Goal: Task Accomplishment & Management: Complete application form

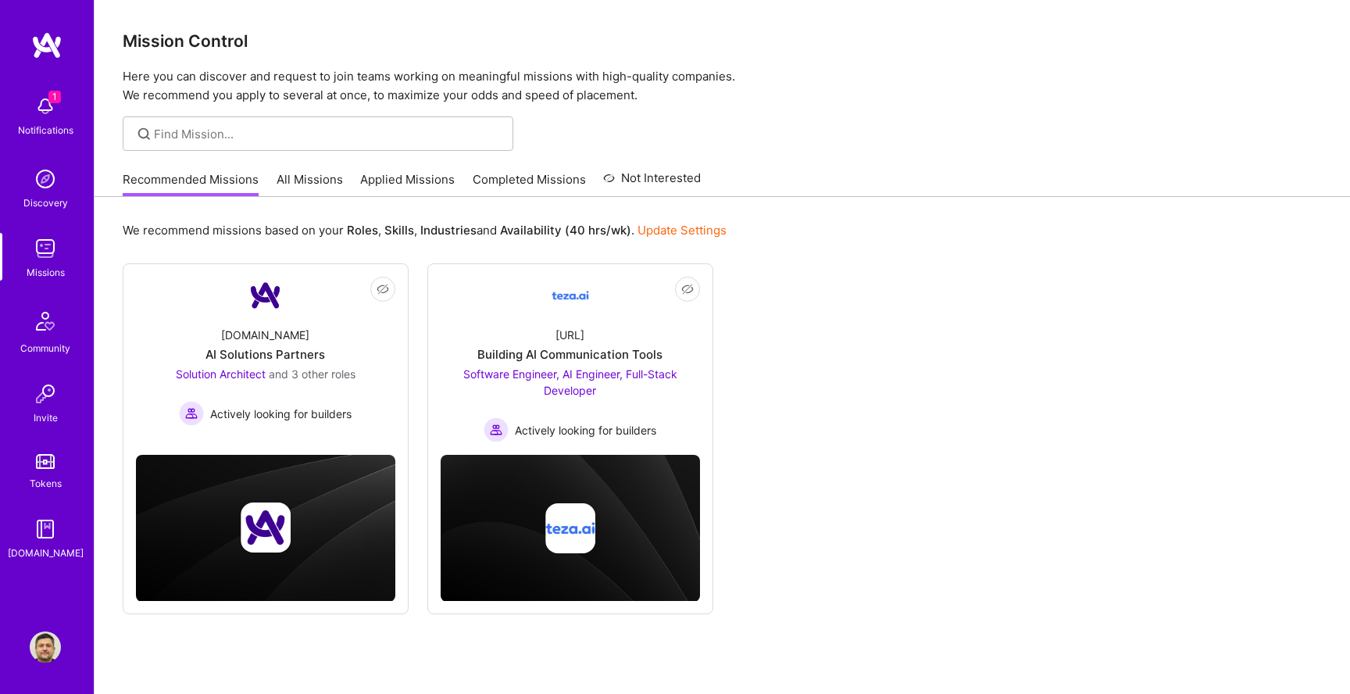
click at [68, 113] on div "1 Notifications" at bounding box center [45, 114] width 97 height 54
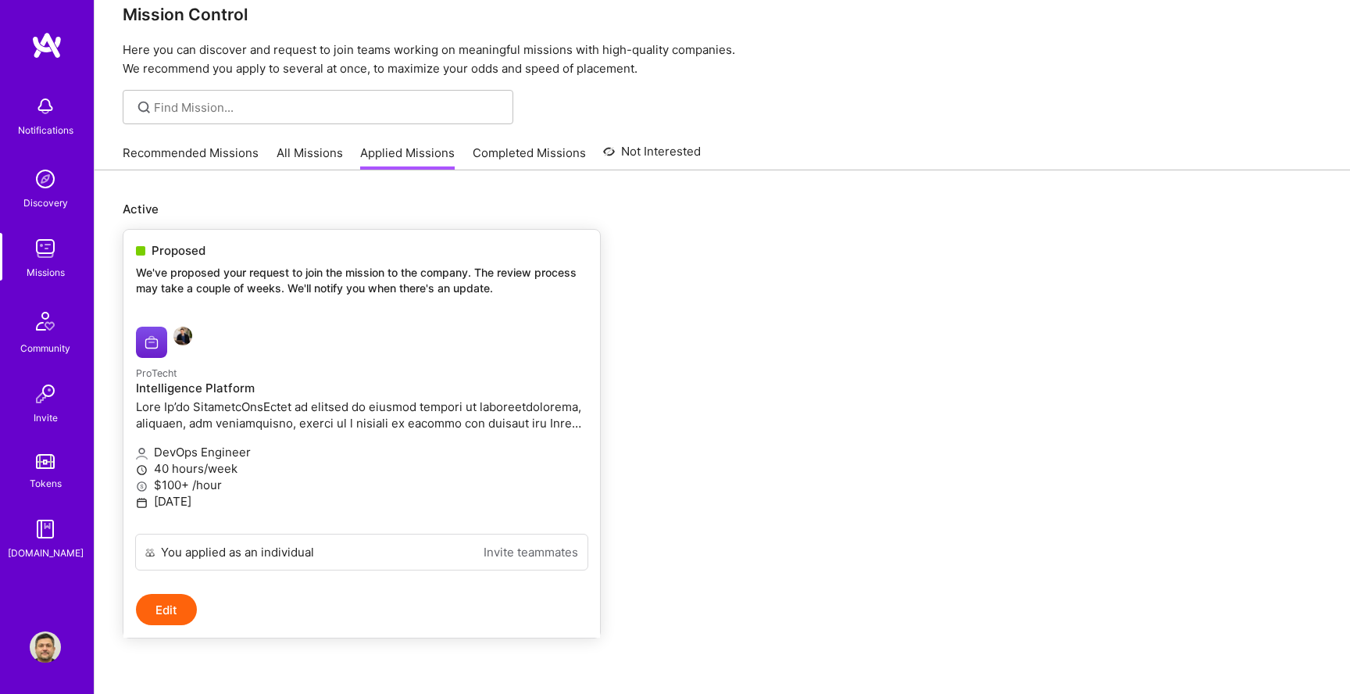
scroll to position [29, 0]
click at [268, 312] on link "ProTecht Intelligence Platform DevOps Engineer 40 hours/week $100+ /hour [DATE]" at bounding box center [361, 421] width 476 height 219
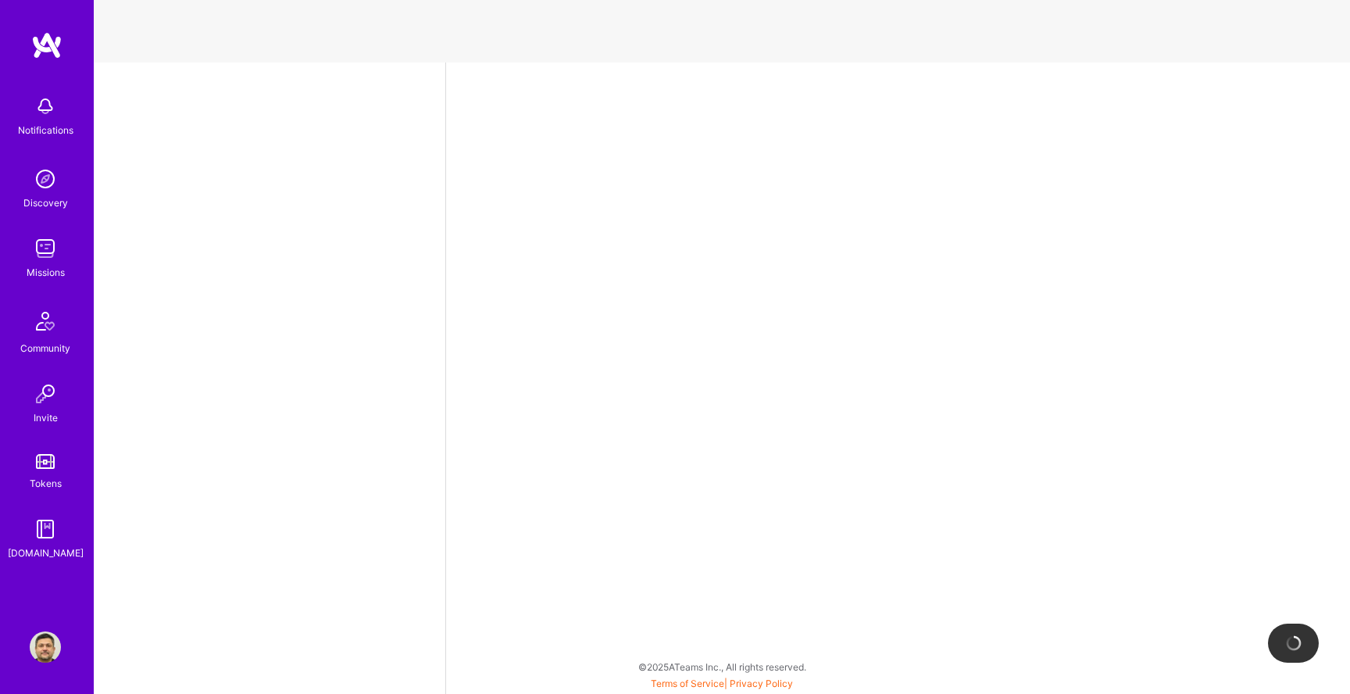
select select "GB"
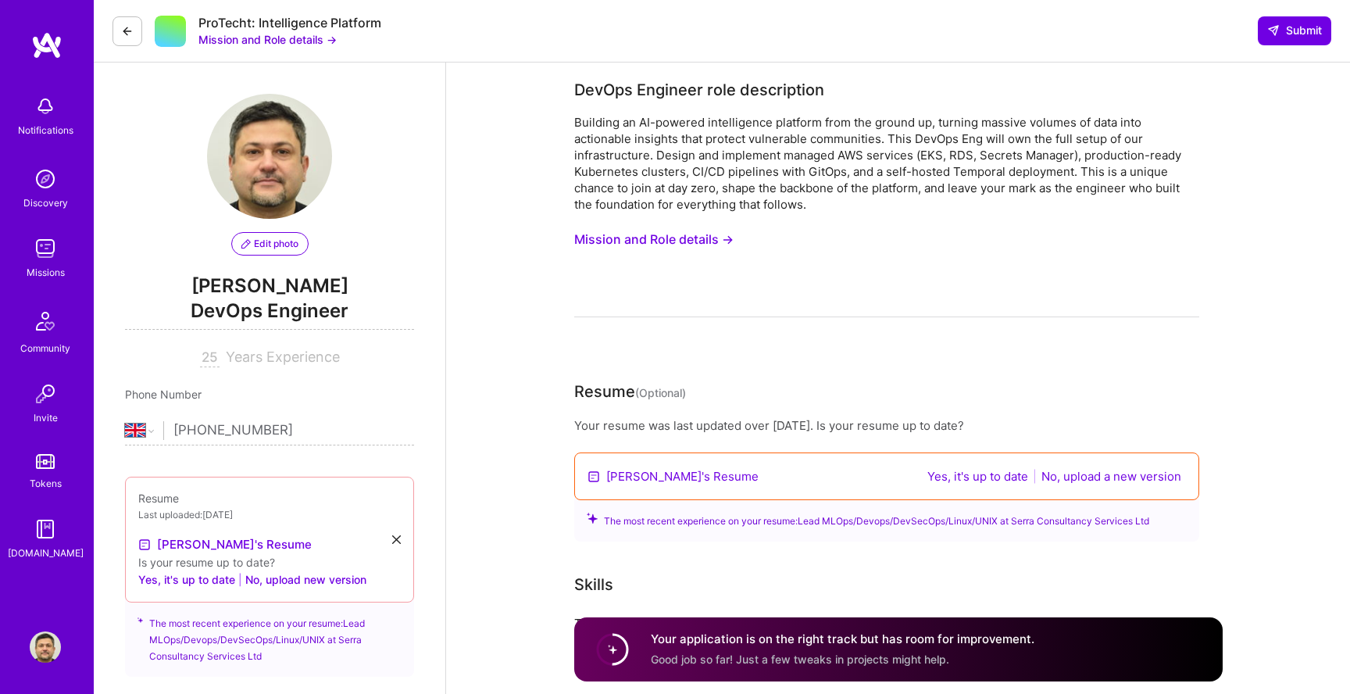
click at [696, 241] on button "Mission and Role details →" at bounding box center [653, 239] width 159 height 29
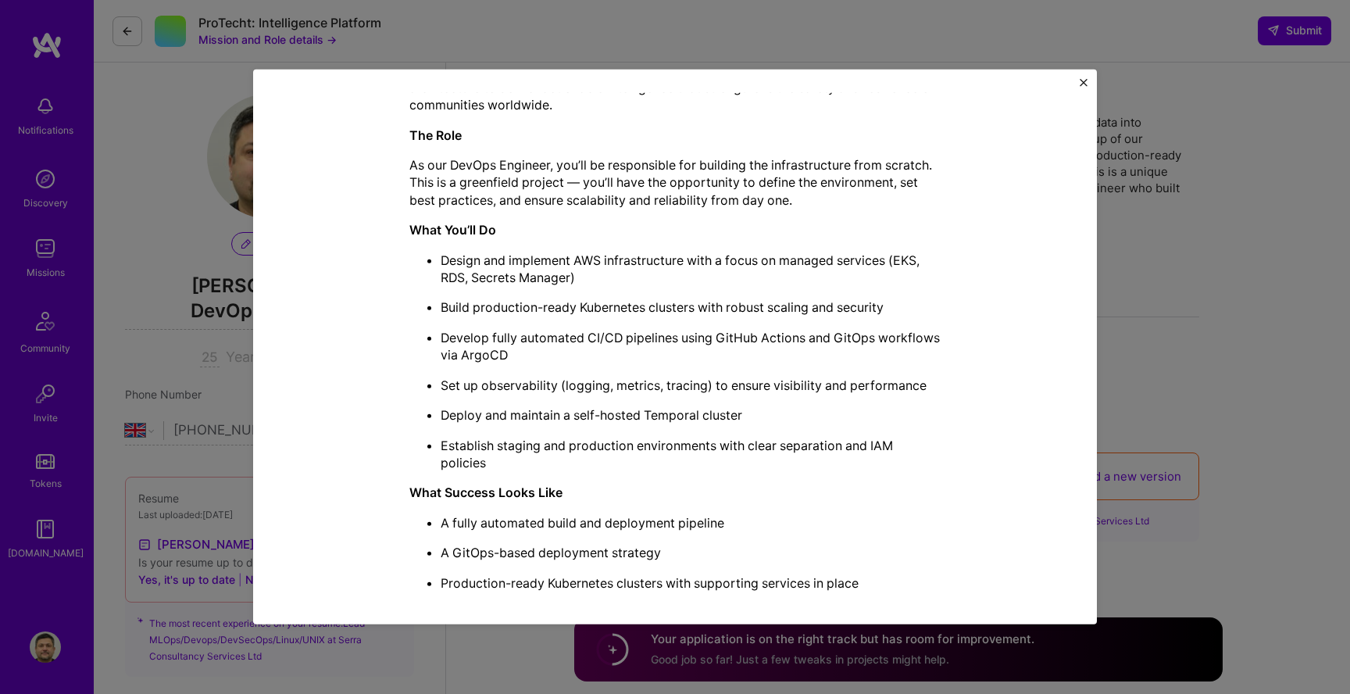
scroll to position [507, 0]
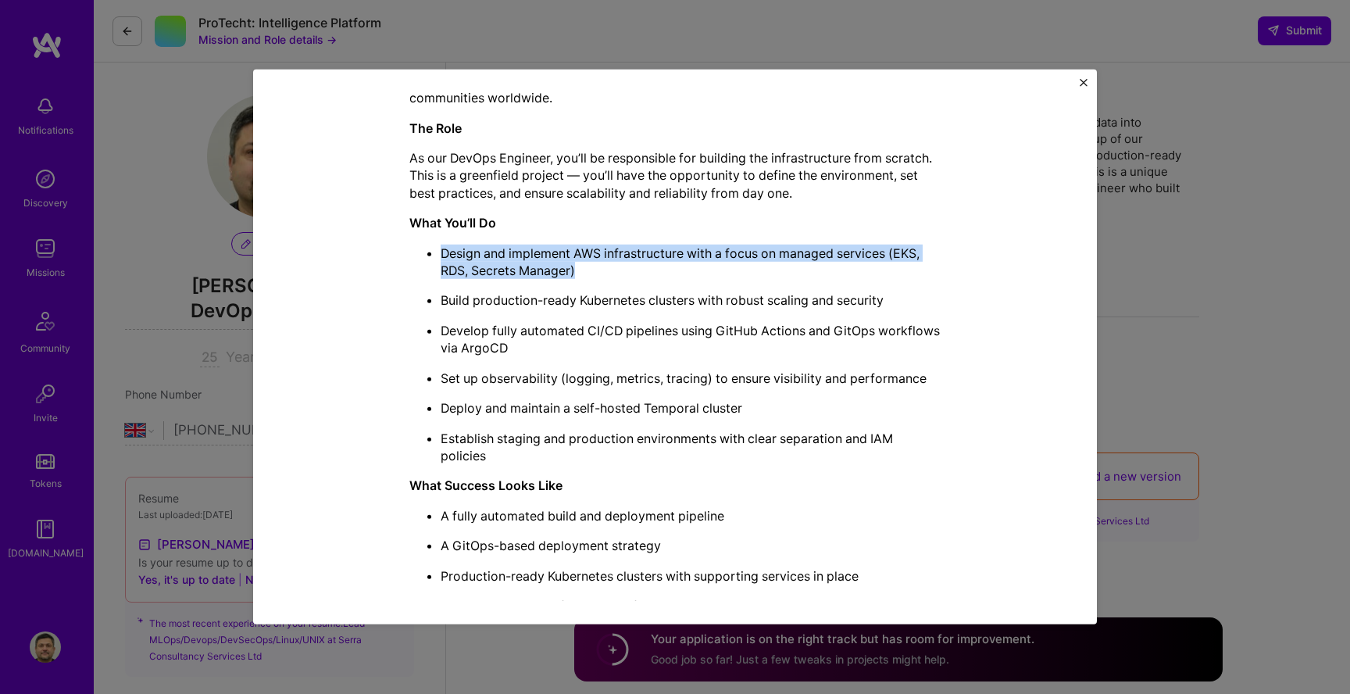
drag, startPoint x: 448, startPoint y: 242, endPoint x: 603, endPoint y: 274, distance: 158.7
click at [603, 274] on div "What We’re Building ProTecht is powered by leading experts in counterterrorism,…" at bounding box center [674, 349] width 531 height 790
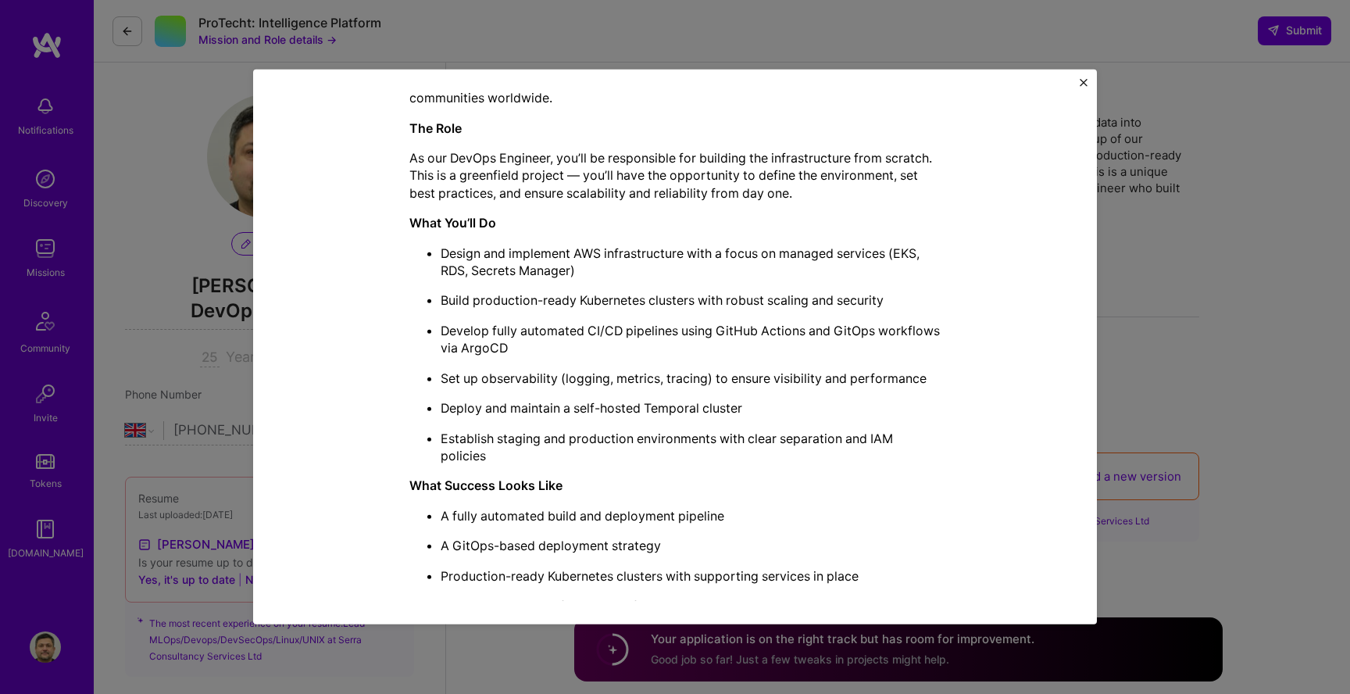
click at [637, 380] on p "Set up observability (logging, metrics, tracing) to ensure visibility and perfo…" at bounding box center [690, 377] width 500 height 17
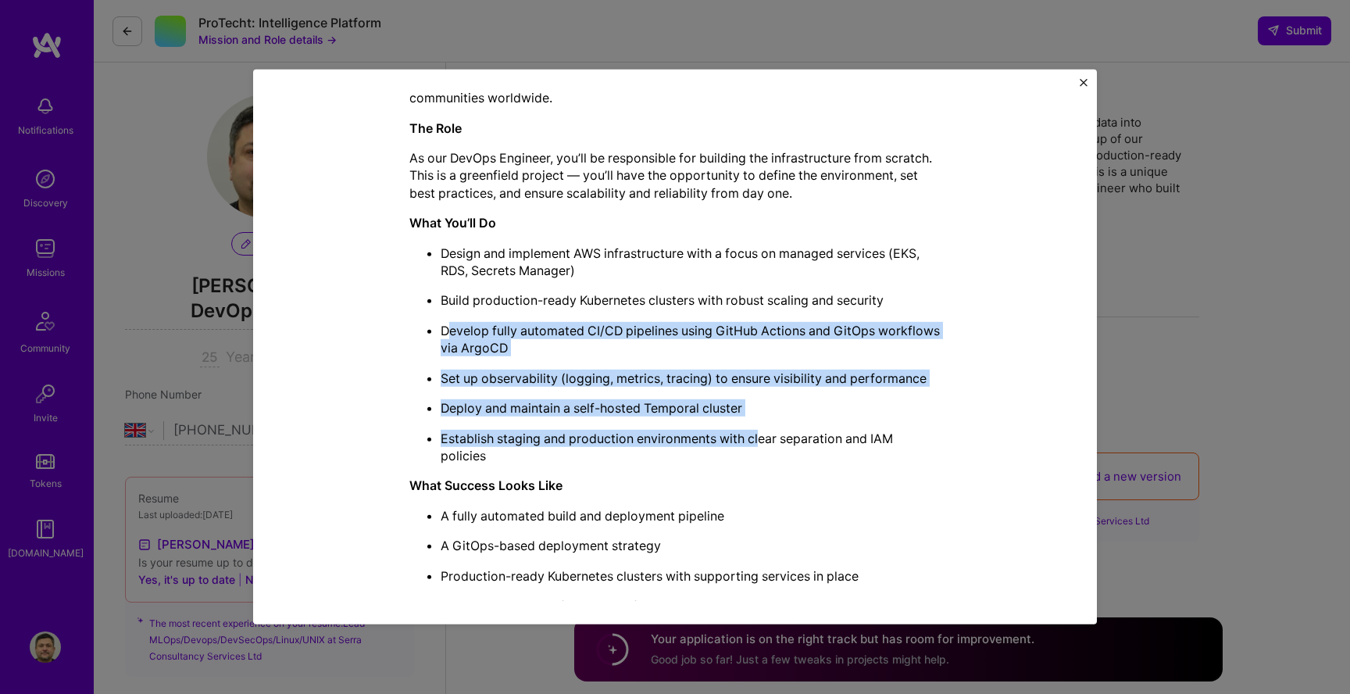
drag, startPoint x: 480, startPoint y: 331, endPoint x: 761, endPoint y: 440, distance: 300.7
click at [761, 440] on ul "Design and implement AWS infrastructure with a focus on managed services (EKS, …" at bounding box center [674, 354] width 531 height 220
click at [760, 426] on ul "Design and implement AWS infrastructure with a focus on managed services (EKS, …" at bounding box center [674, 354] width 531 height 220
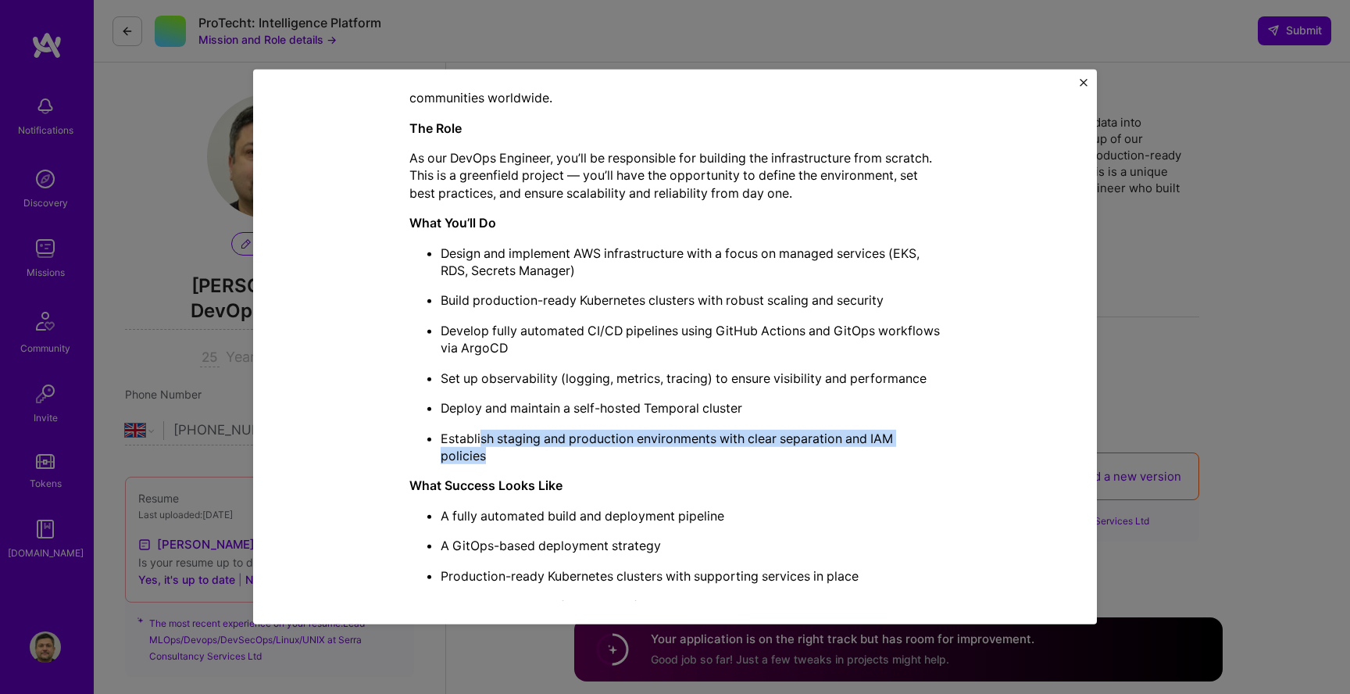
drag, startPoint x: 480, startPoint y: 435, endPoint x: 788, endPoint y: 448, distance: 308.8
click at [788, 448] on p "Establish staging and production environments with clear separation and IAM pol…" at bounding box center [690, 446] width 500 height 35
click at [661, 474] on div "What We’re Building ProTecht is powered by leading experts in counterterrorism,…" at bounding box center [674, 349] width 531 height 790
drag, startPoint x: 512, startPoint y: 456, endPoint x: 433, endPoint y: 436, distance: 80.7
click at [440, 436] on li "Establish staging and production environments with clear separation and IAM pol…" at bounding box center [690, 446] width 500 height 35
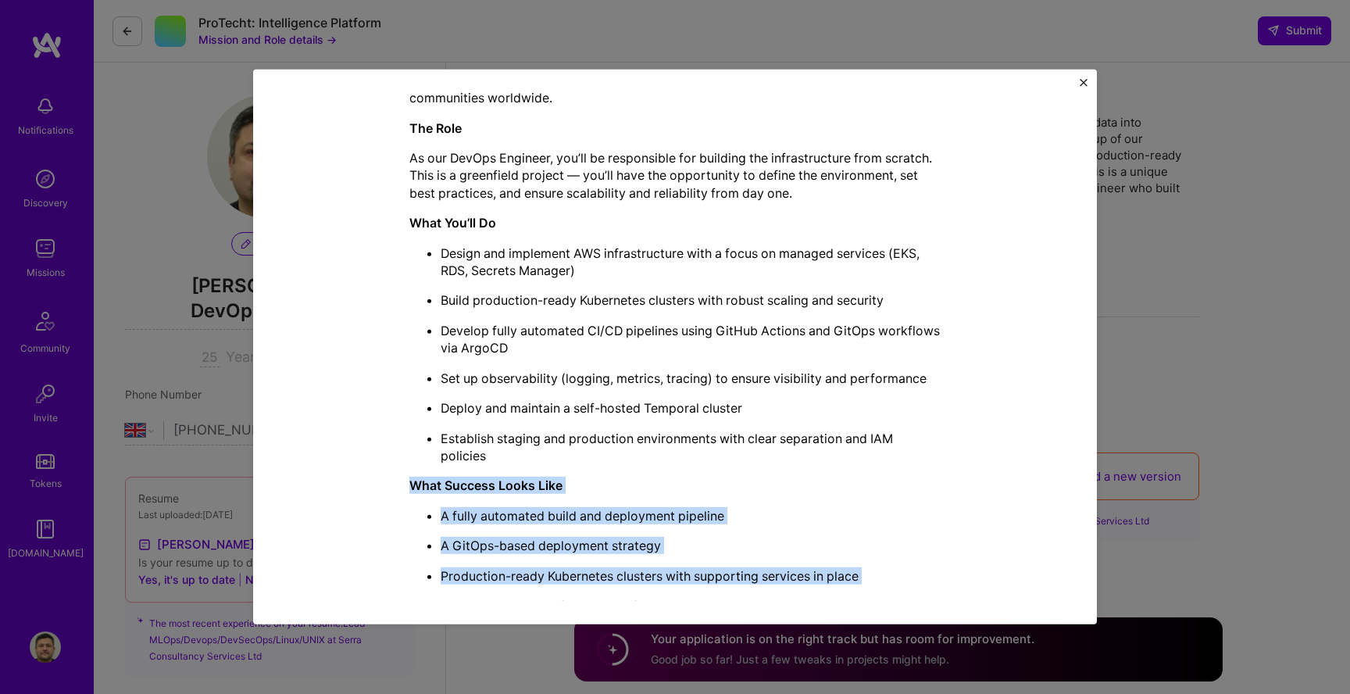
drag, startPoint x: 436, startPoint y: 473, endPoint x: 623, endPoint y: 590, distance: 221.0
click at [622, 588] on div "What We’re Building ProTecht is powered by leading experts in counterterrorism,…" at bounding box center [674, 349] width 531 height 790
click at [717, 560] on ul "A fully automated build and deployment pipeline A GitOps-based deployment strat…" at bounding box center [674, 569] width 531 height 125
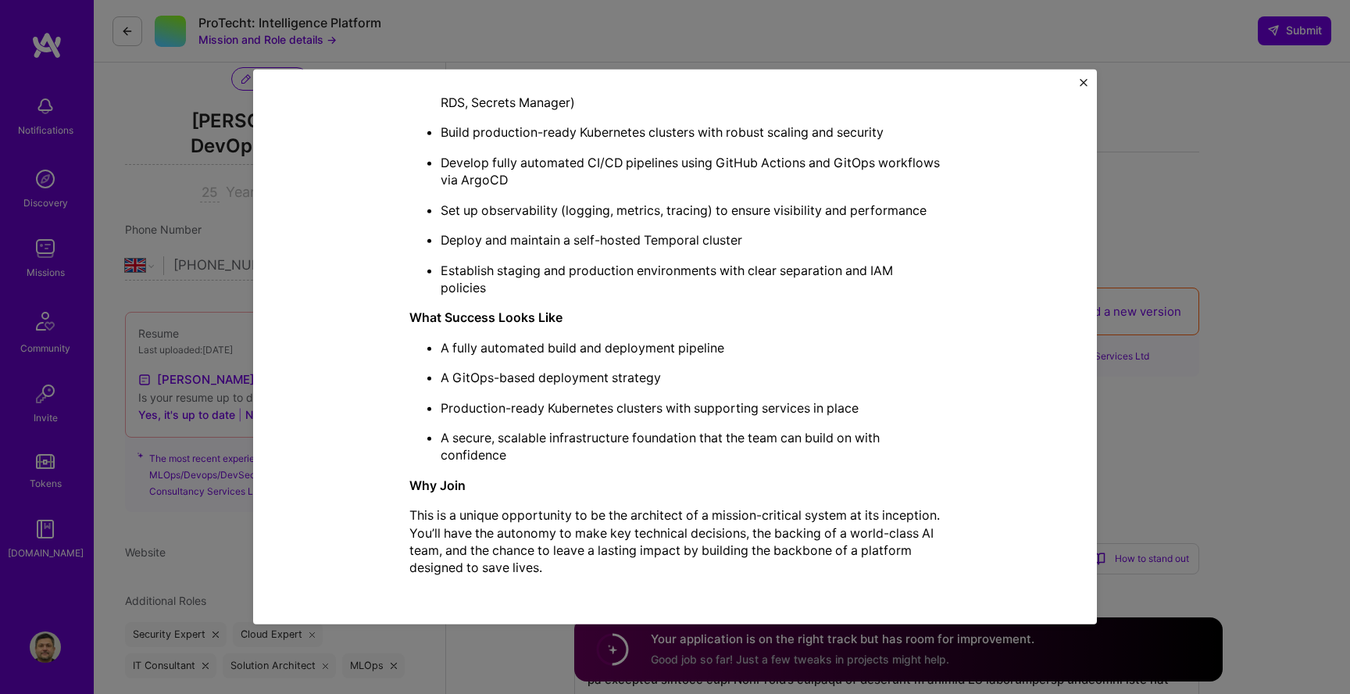
scroll to position [168, 0]
drag, startPoint x: 420, startPoint y: 508, endPoint x: 669, endPoint y: 521, distance: 248.7
click at [669, 521] on p "This is a unique opportunity to be the architect of a mission-critical system a…" at bounding box center [674, 541] width 531 height 70
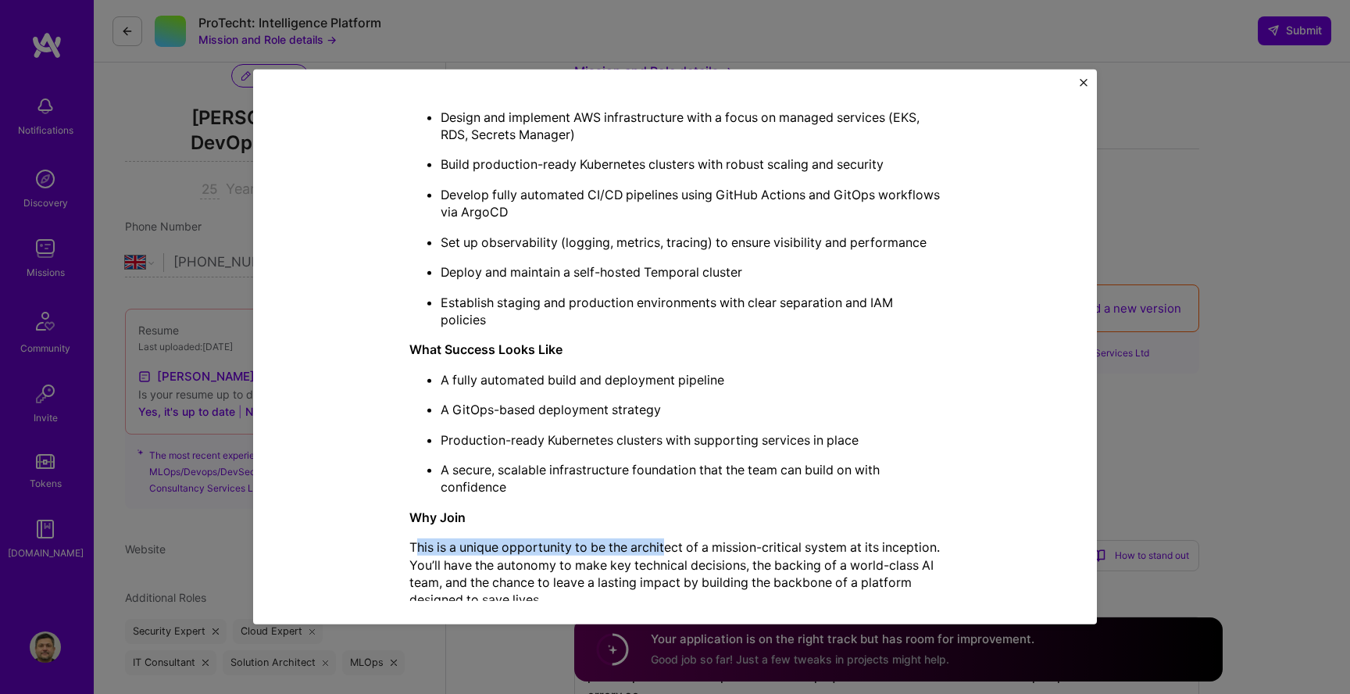
scroll to position [646, 0]
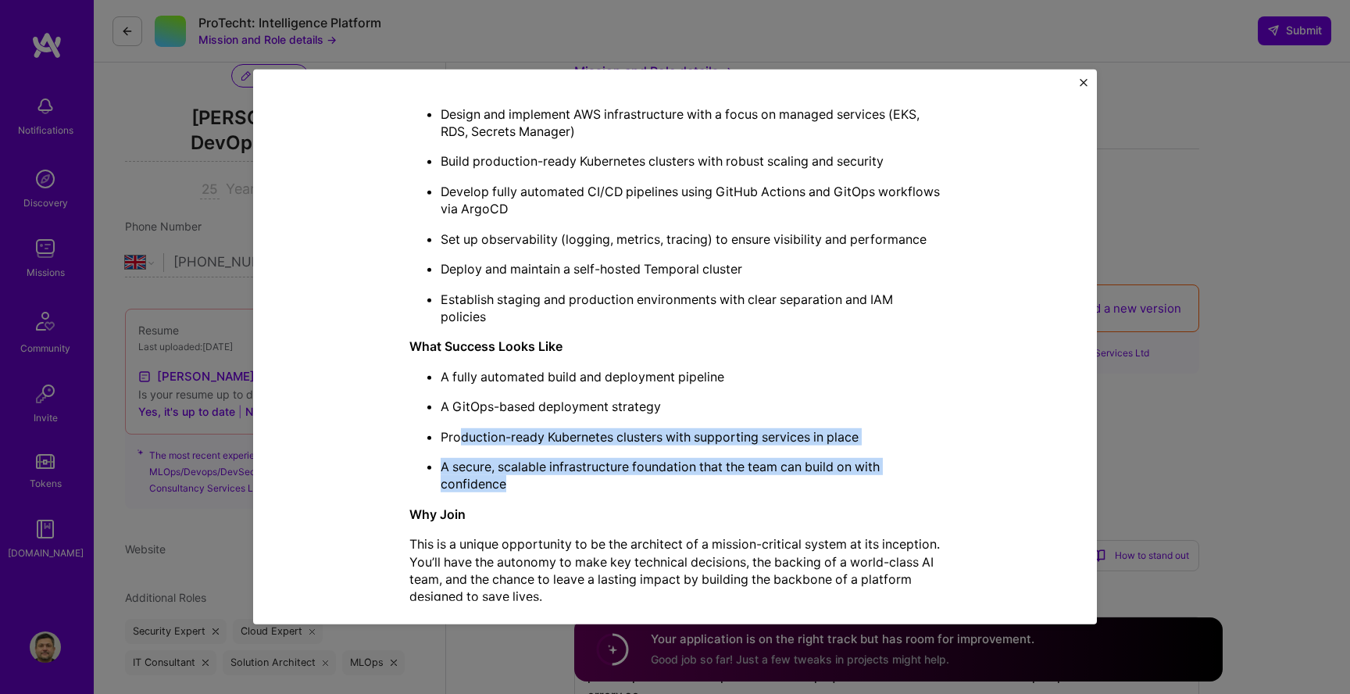
drag, startPoint x: 460, startPoint y: 439, endPoint x: 695, endPoint y: 483, distance: 239.1
click at [695, 483] on ul "A fully automated build and deployment pipeline A GitOps-based deployment strat…" at bounding box center [674, 430] width 531 height 125
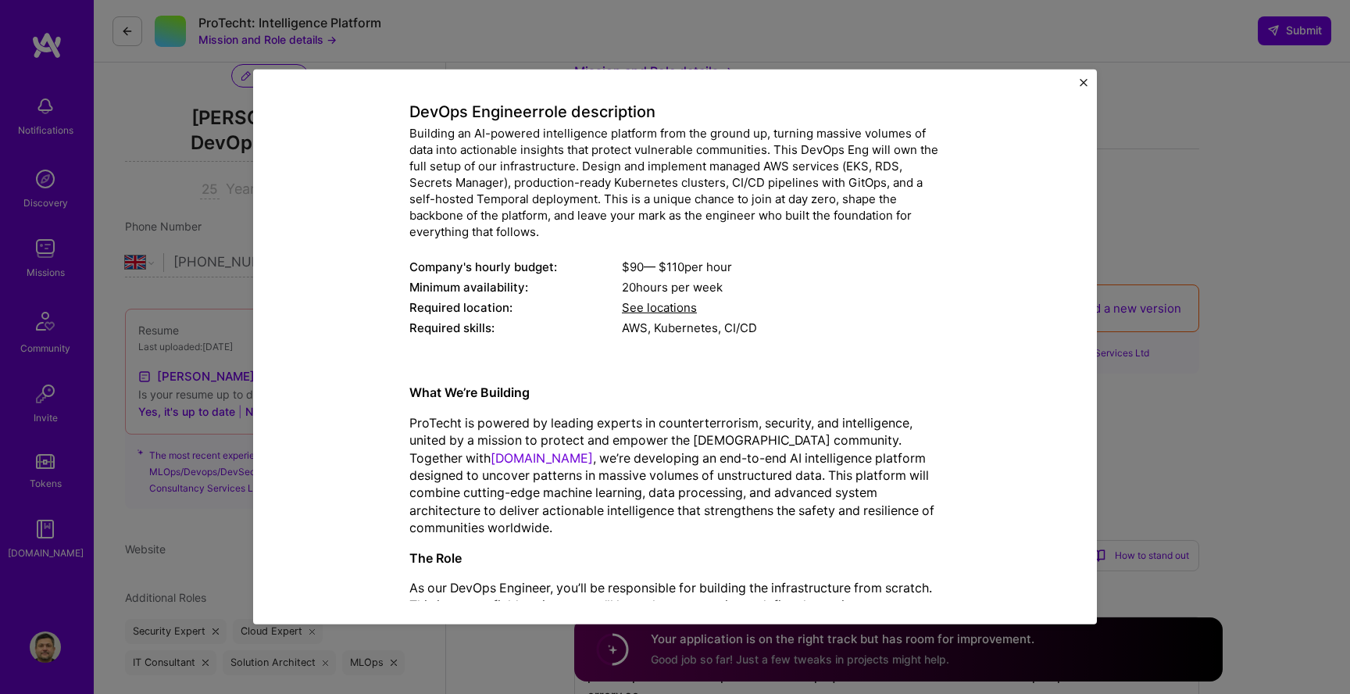
scroll to position [18, 0]
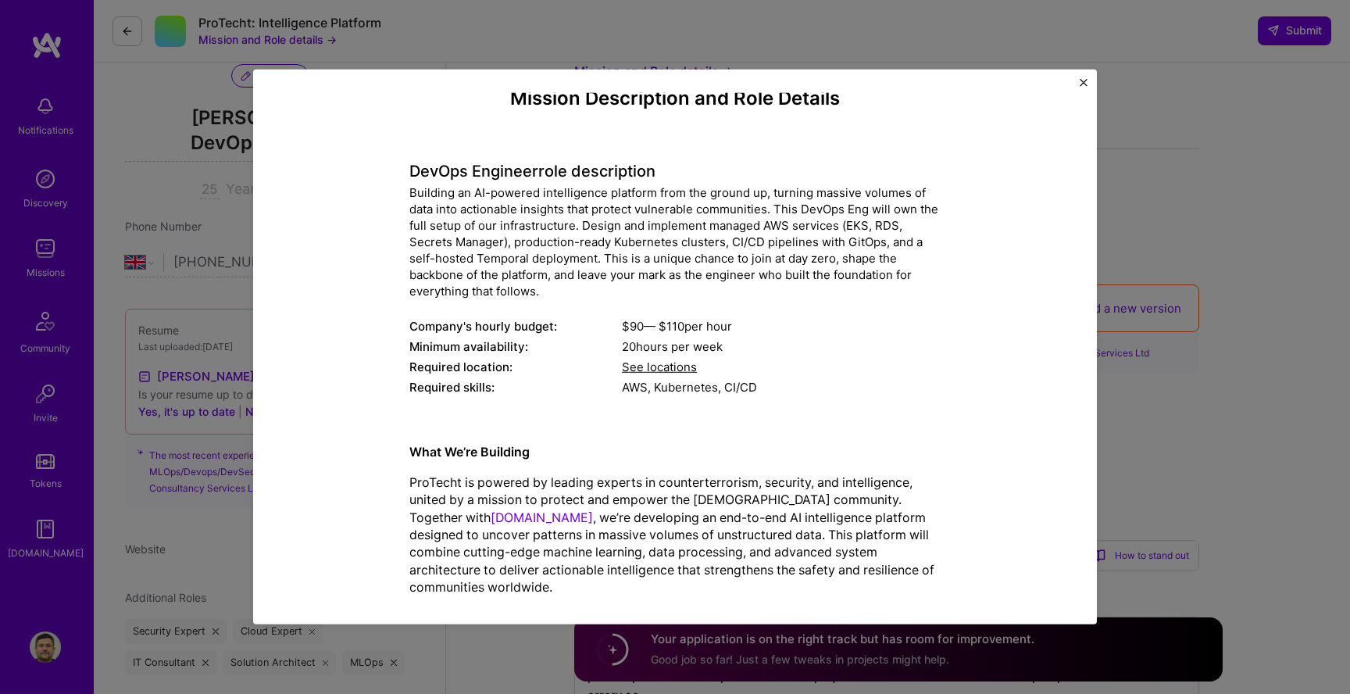
click at [658, 368] on span "See locations" at bounding box center [659, 366] width 75 height 15
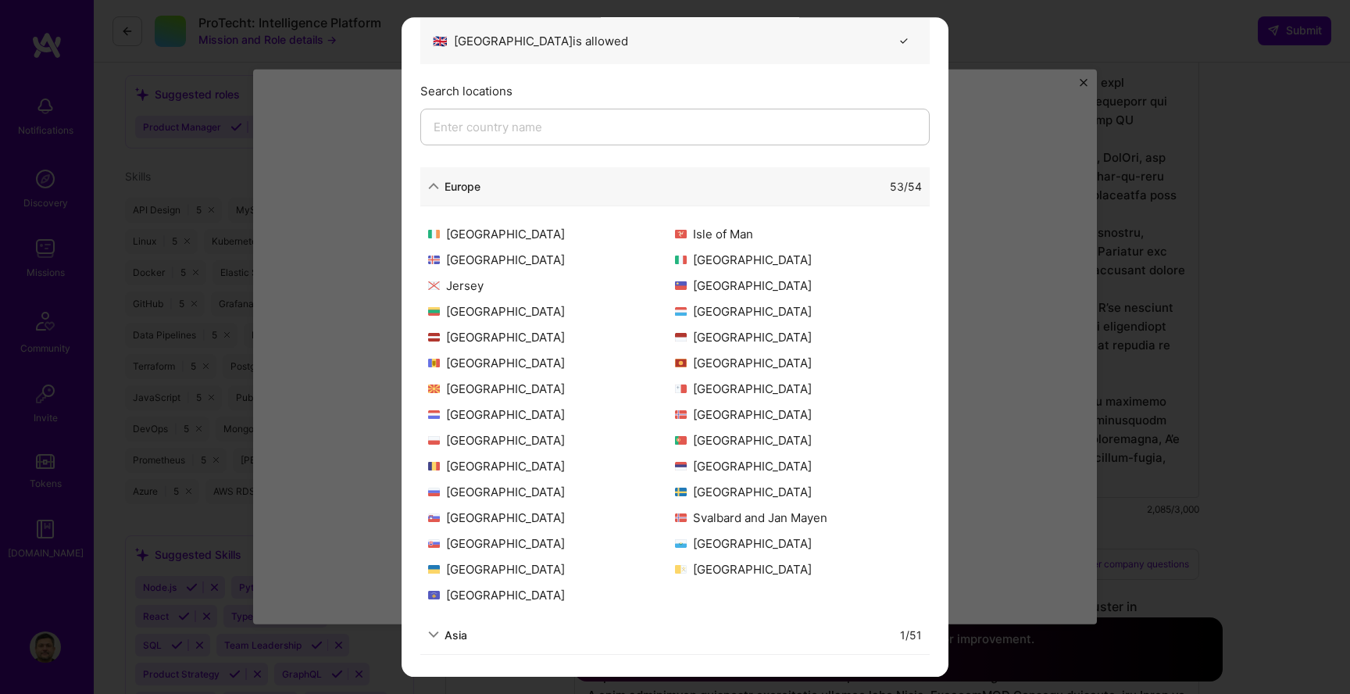
scroll to position [814, 0]
click at [465, 633] on div "Asia" at bounding box center [455, 634] width 23 height 16
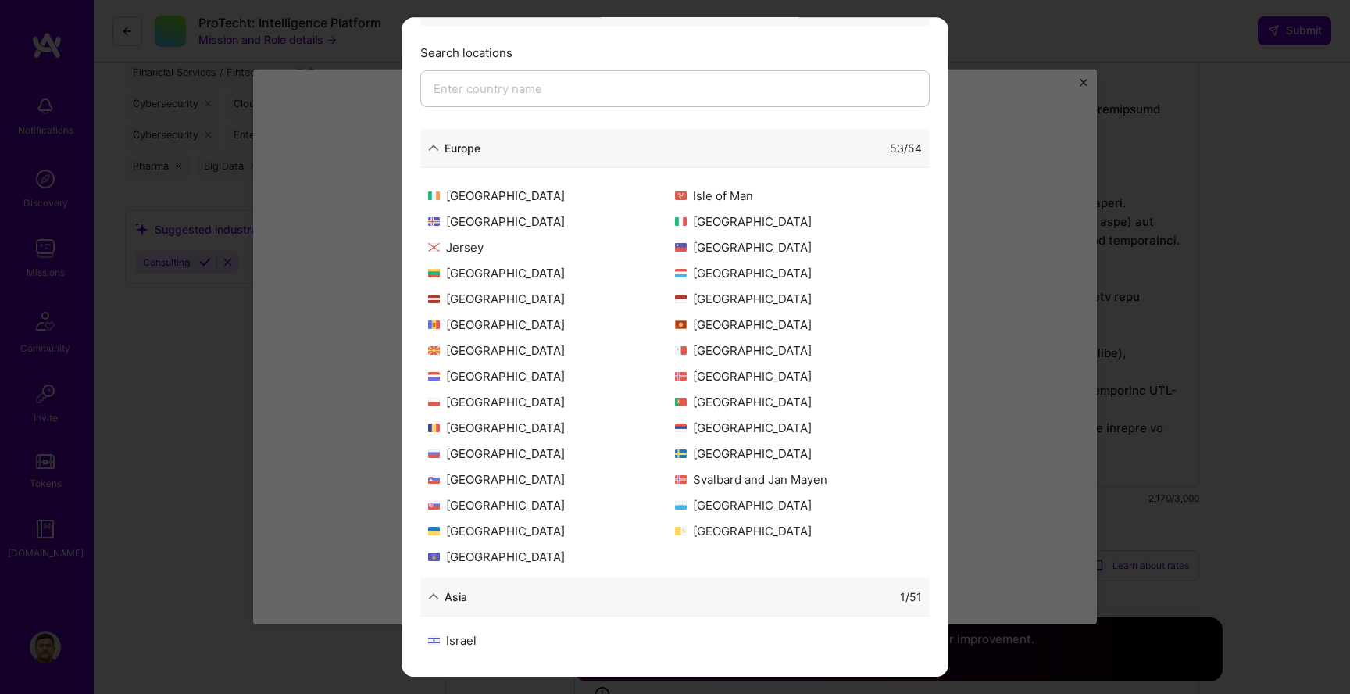
scroll to position [1543, 0]
click at [433, 591] on icon "modal" at bounding box center [433, 595] width 11 height 11
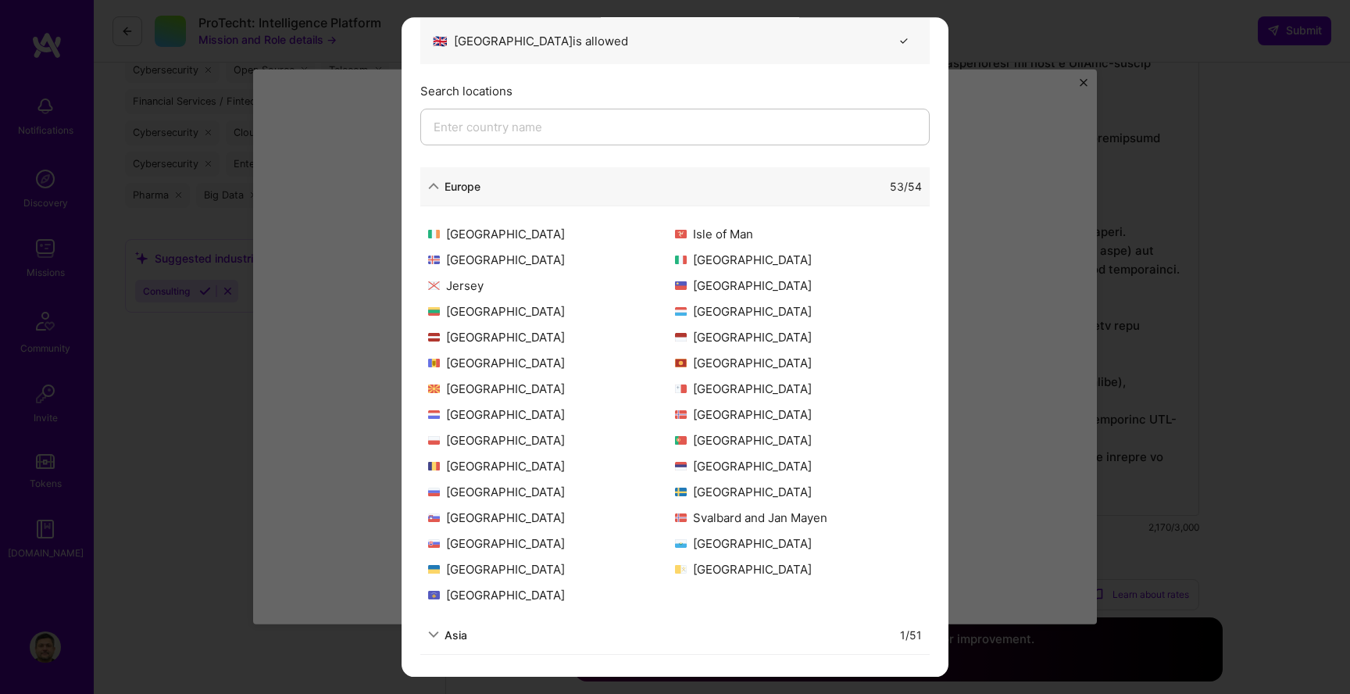
click at [1023, 46] on div "Allowed Locations The locations that client marked as required will show up her…" at bounding box center [675, 347] width 1350 height 694
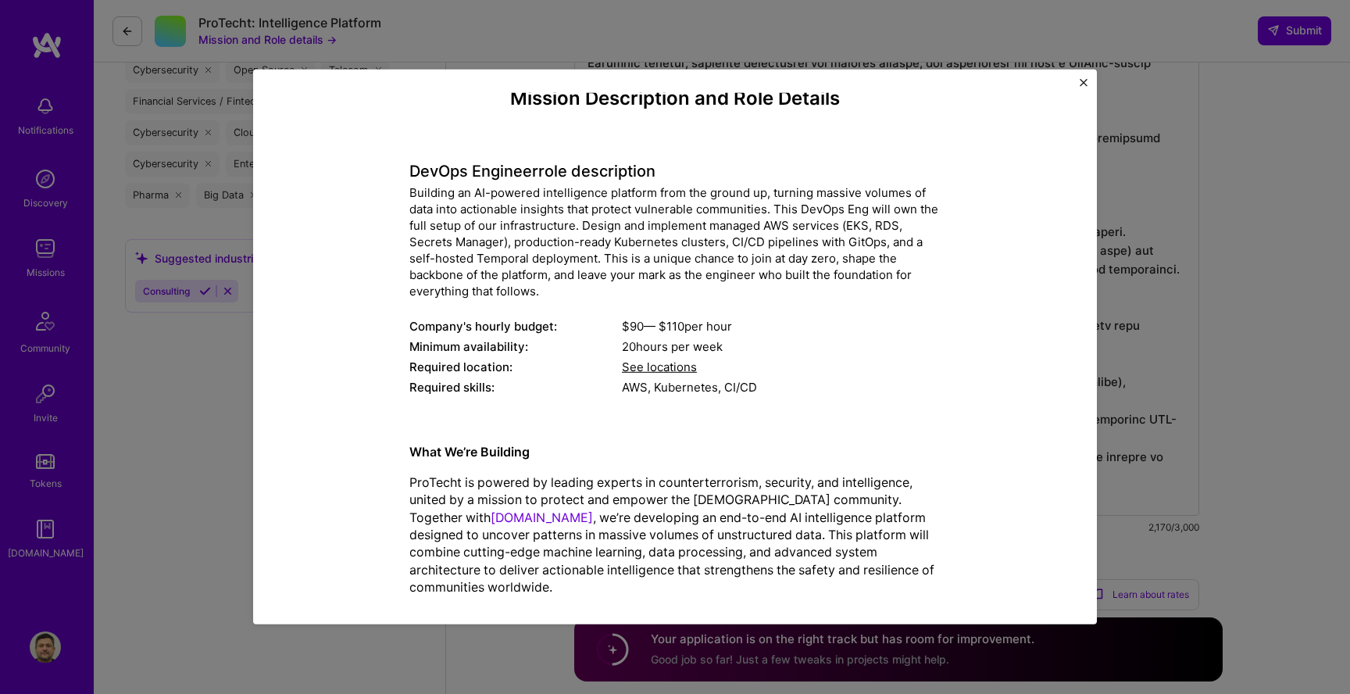
click at [1082, 84] on img "Close" at bounding box center [1083, 83] width 8 height 8
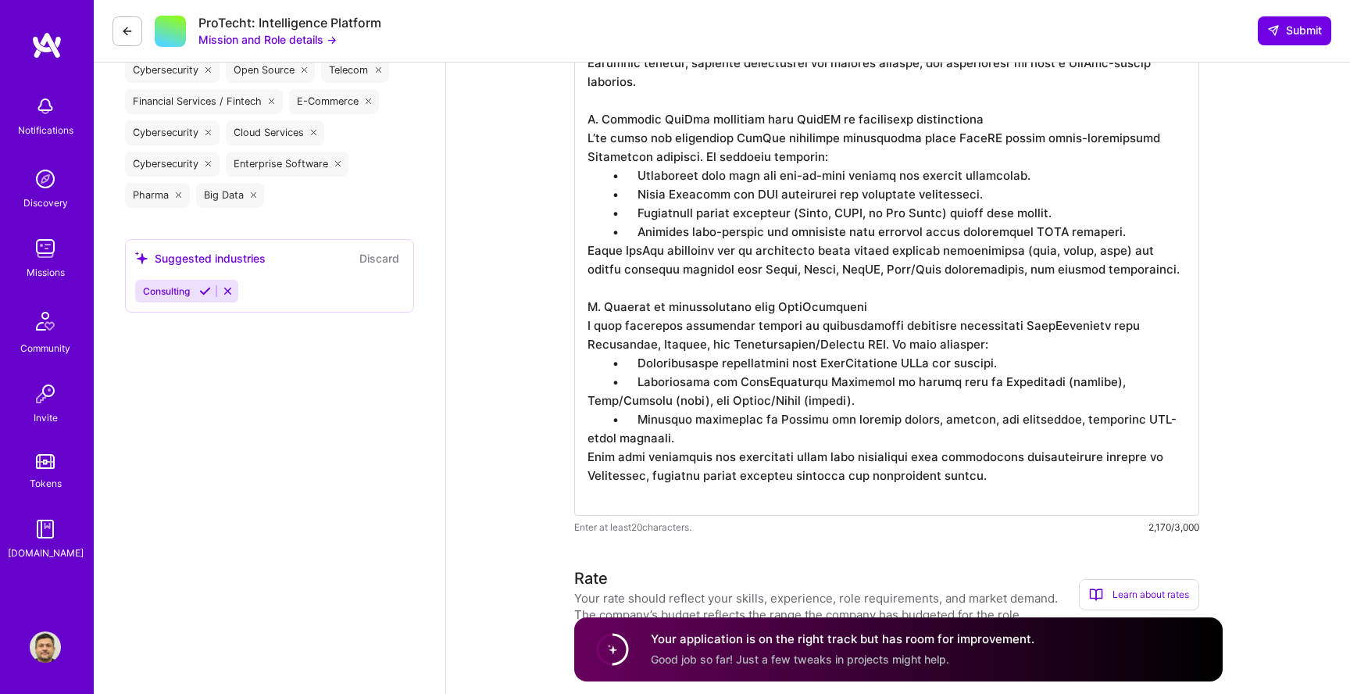
scroll to position [0, 0]
